Goal: Browse casually: Explore the website without a specific task or goal

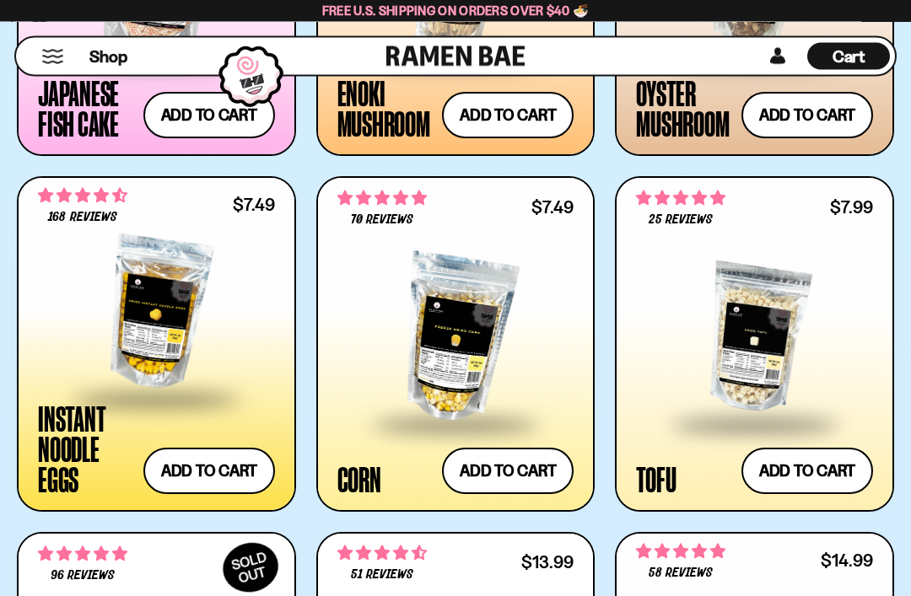
scroll to position [2274, 0]
click at [127, 328] on div at bounding box center [156, 313] width 237 height 169
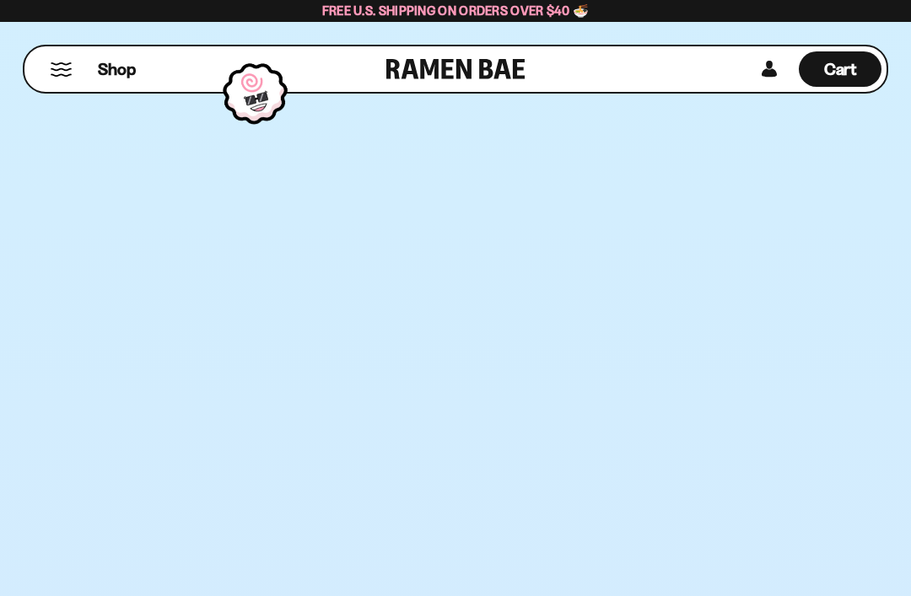
scroll to position [2328, 0]
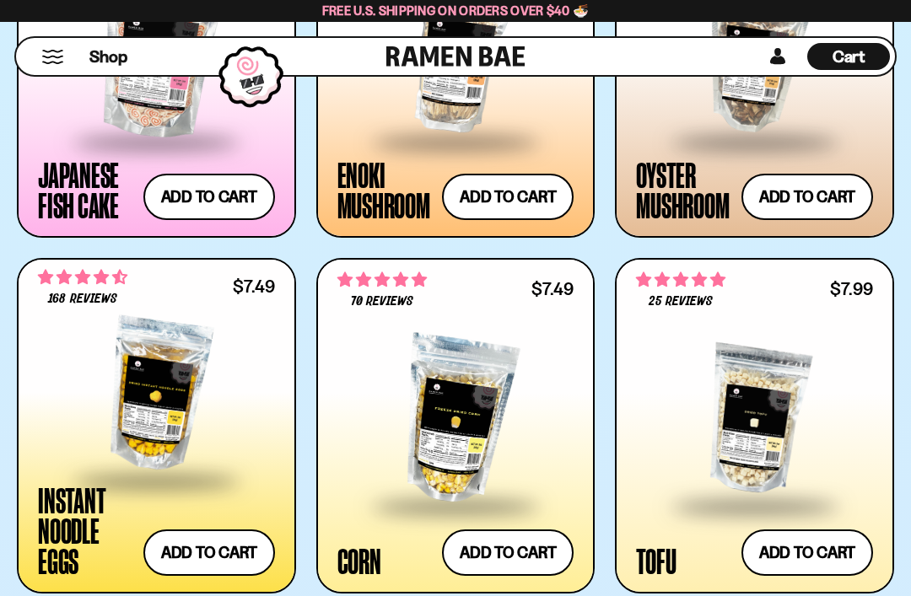
scroll to position [2192, 0]
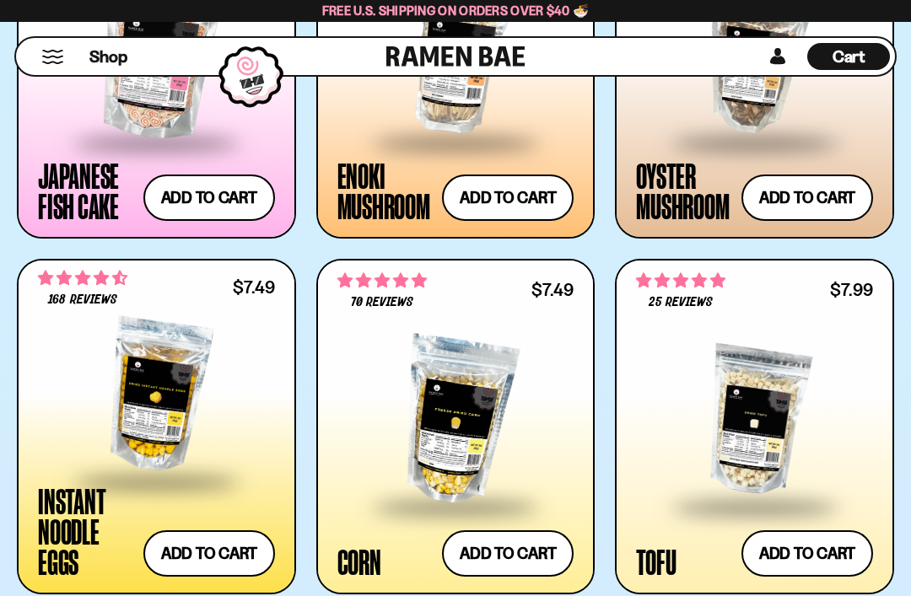
click at [139, 394] on div at bounding box center [156, 395] width 237 height 169
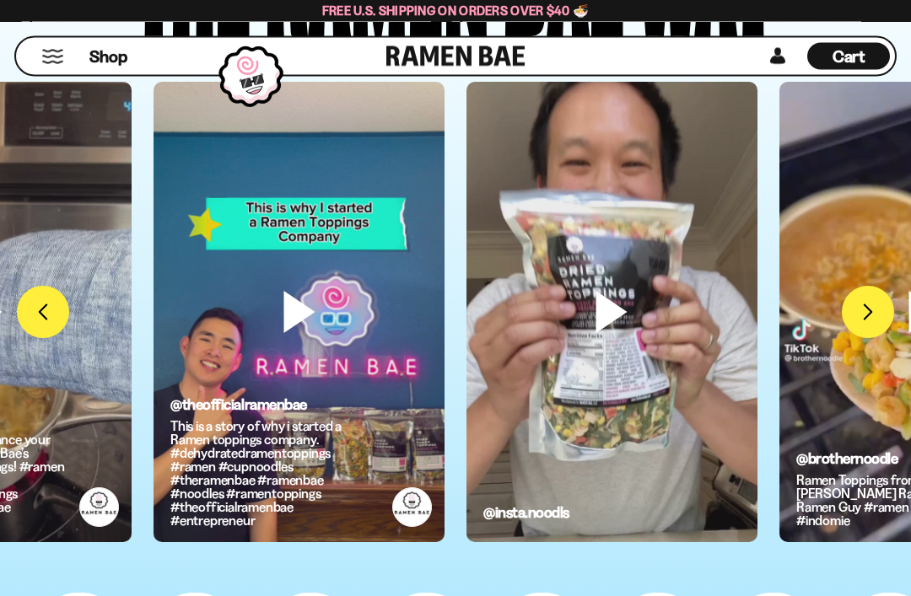
scroll to position [3651, 0]
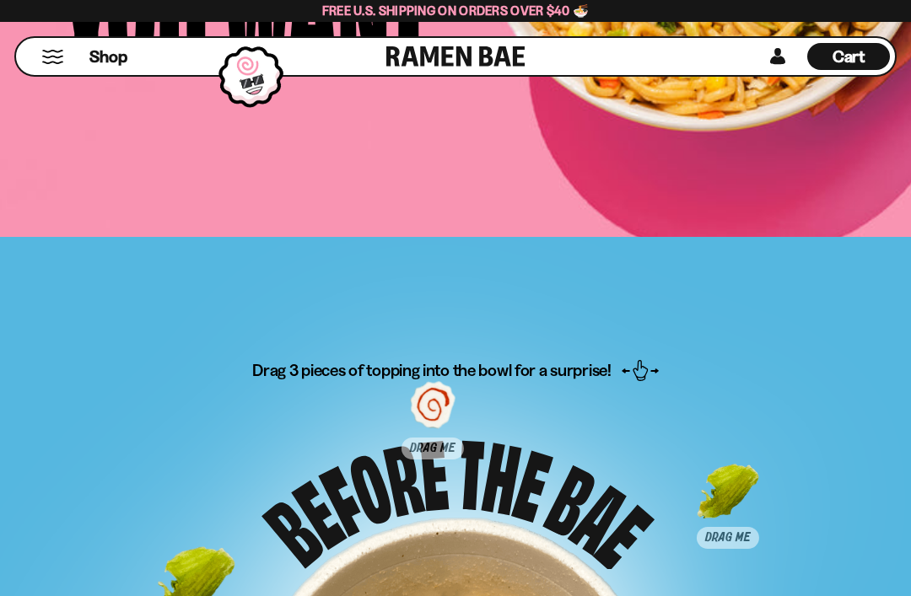
scroll to position [6587, 0]
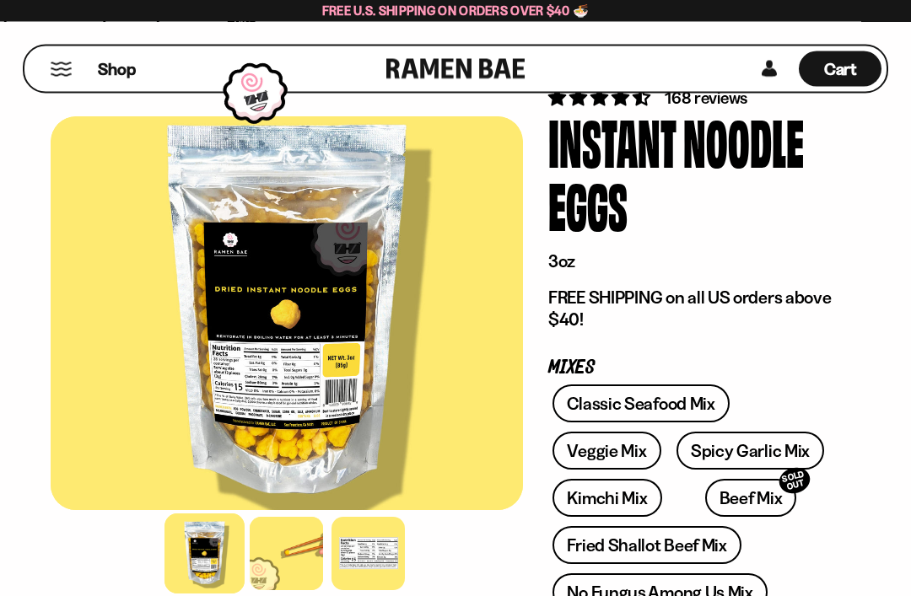
scroll to position [67, 0]
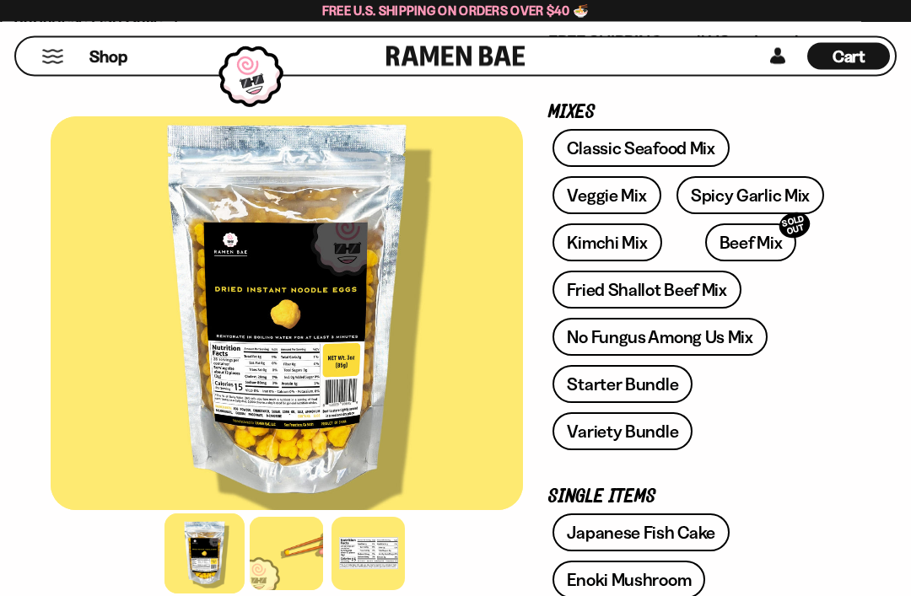
scroll to position [322, 0]
click at [693, 590] on link "Enoki Mushroom" at bounding box center [628, 580] width 153 height 38
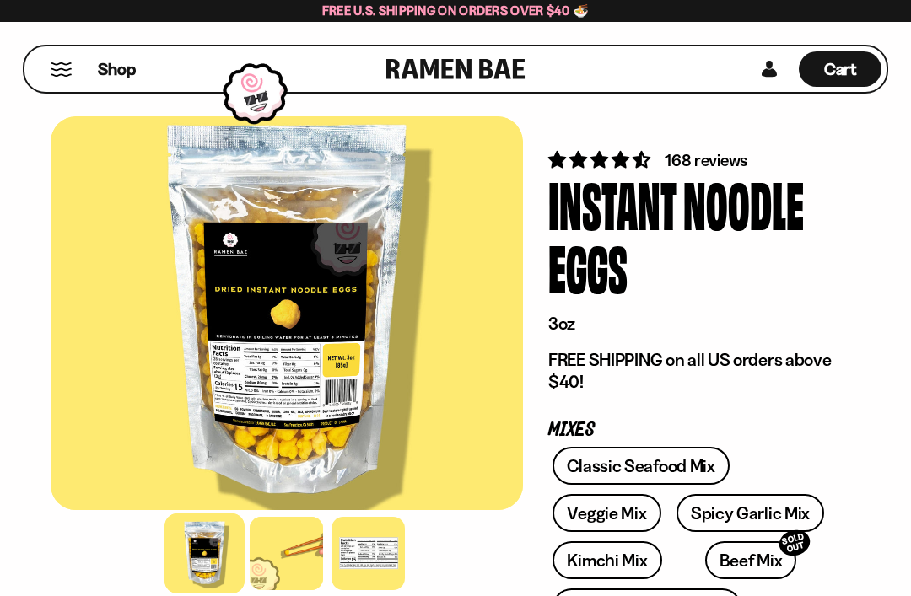
scroll to position [2, 0]
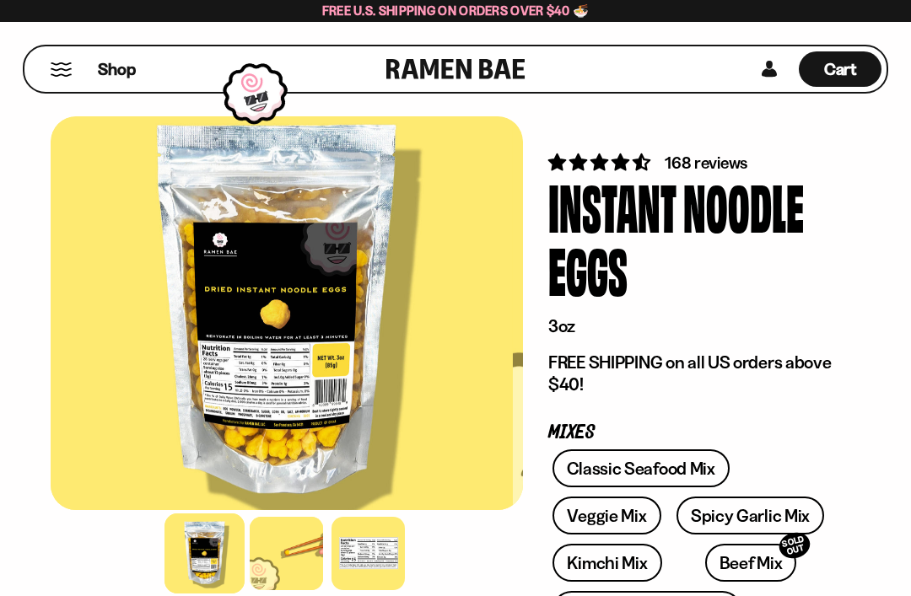
click at [258, 331] on div at bounding box center [276, 313] width 472 height 394
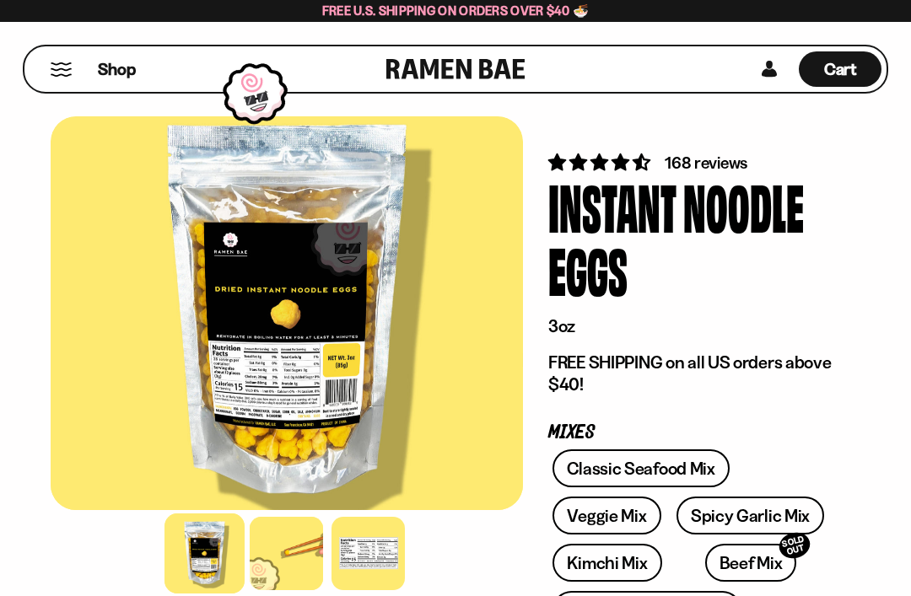
click at [329, 354] on div at bounding box center [287, 313] width 472 height 394
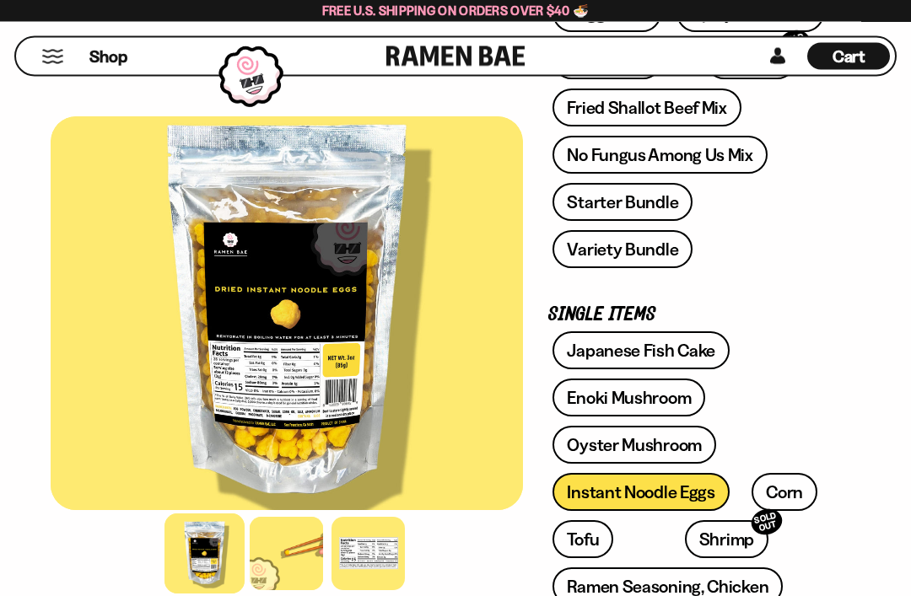
scroll to position [448, 0]
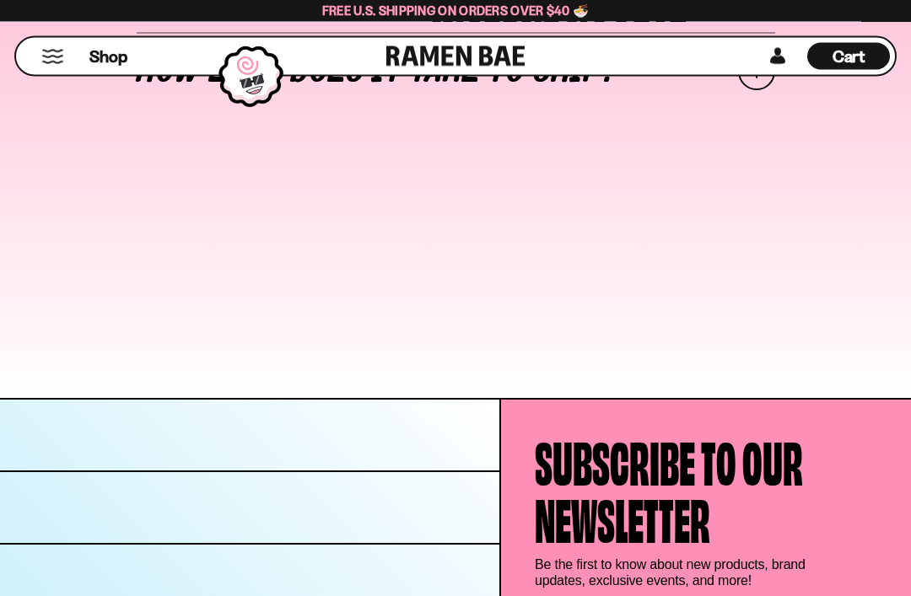
scroll to position [7911, 0]
